Goal: Transaction & Acquisition: Register for event/course

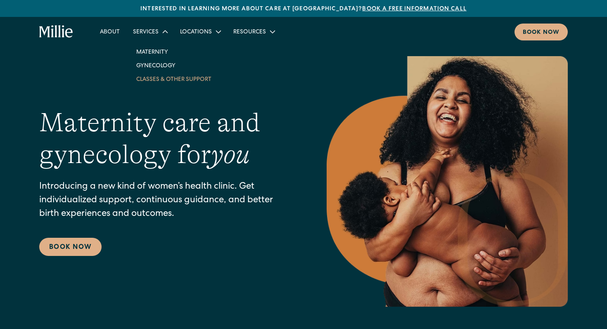
click at [170, 76] on link "Classes & Other Support" at bounding box center [174, 79] width 88 height 14
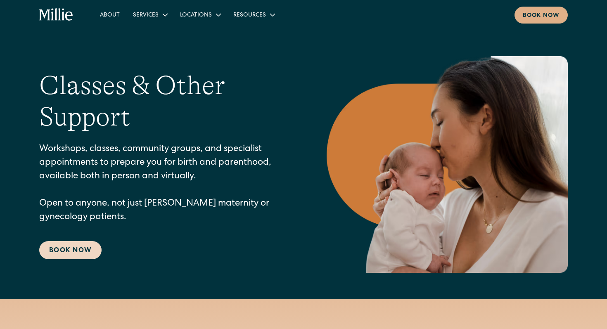
click at [83, 250] on link "Book Now" at bounding box center [70, 250] width 62 height 18
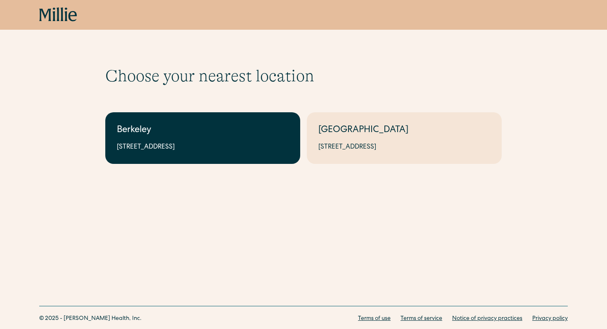
click at [211, 151] on div "2999 Regent St, Suite 524, Berkeley, CA 94705" at bounding box center [203, 148] width 172 height 10
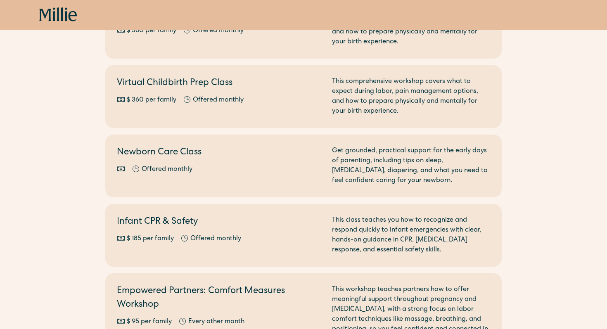
scroll to position [155, 0]
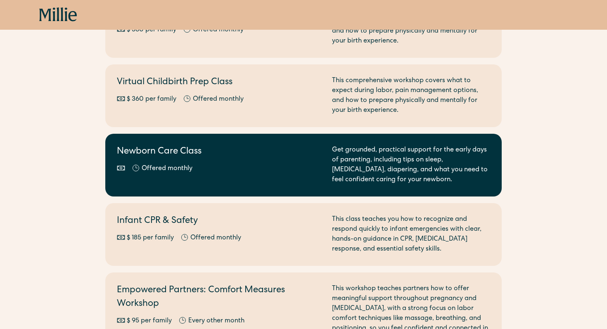
click at [140, 153] on h2 "Newborn Care Class" at bounding box center [219, 152] width 205 height 14
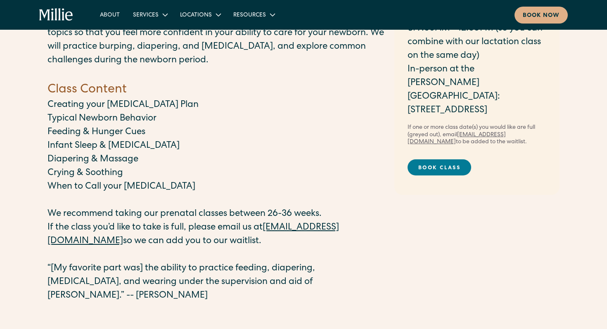
scroll to position [87, 0]
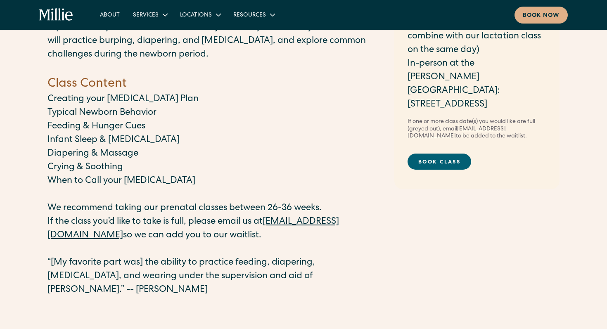
click at [449, 154] on link "Book Class" at bounding box center [440, 162] width 64 height 16
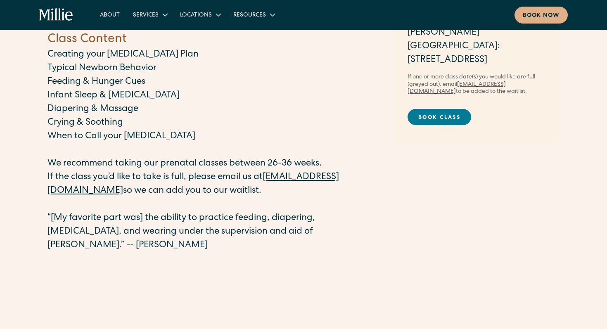
scroll to position [0, 0]
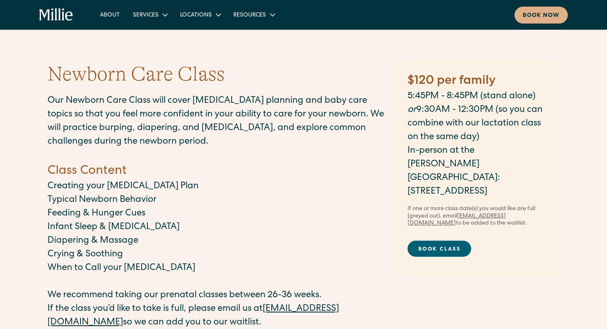
click at [435, 241] on link "Book Class" at bounding box center [440, 249] width 64 height 16
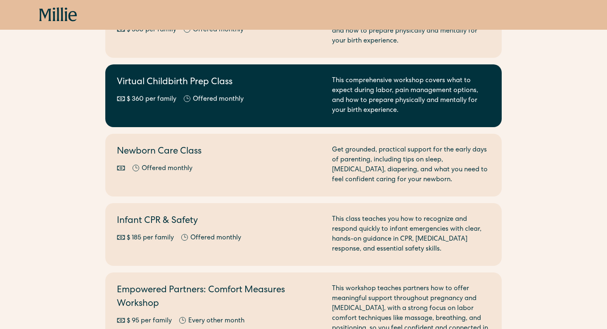
click at [197, 112] on div "Virtual Childbirth Prep Class $ 360 per family Offered monthly Every other month" at bounding box center [219, 96] width 205 height 40
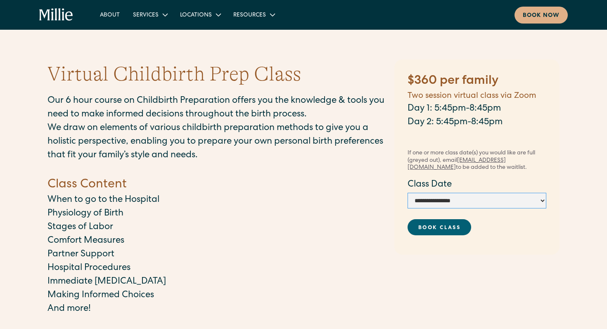
click at [448, 225] on link "Book Class" at bounding box center [440, 227] width 64 height 16
click at [472, 203] on select "**********" at bounding box center [477, 201] width 139 height 16
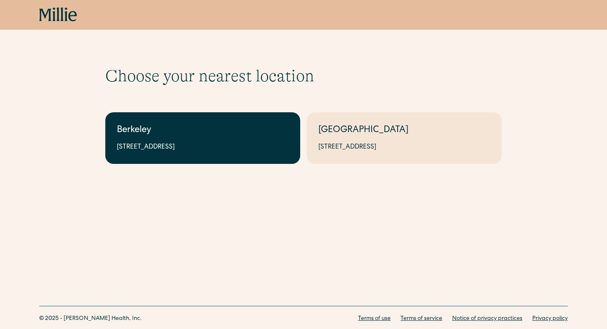
click at [130, 129] on div "Berkeley" at bounding box center [203, 131] width 172 height 14
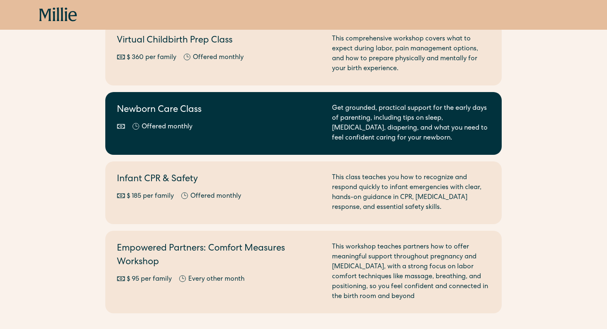
scroll to position [197, 0]
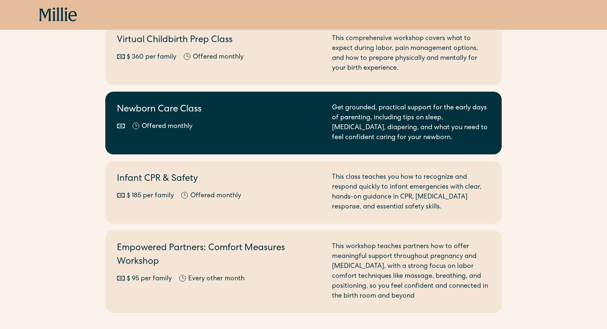
click at [211, 129] on div "Offered monthly Every other month" at bounding box center [219, 127] width 205 height 10
